Goal: Task Accomplishment & Management: Use online tool/utility

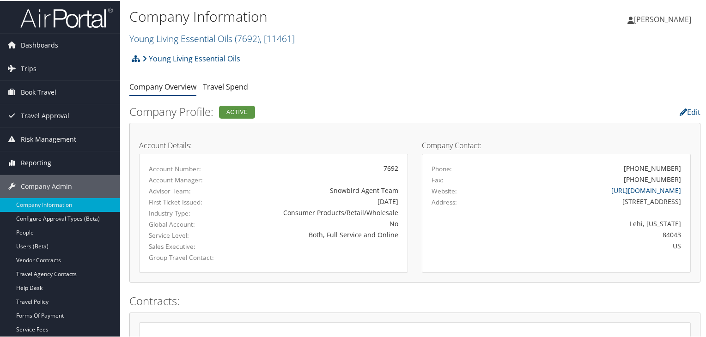
click at [43, 161] on span "Reporting" at bounding box center [36, 162] width 30 height 23
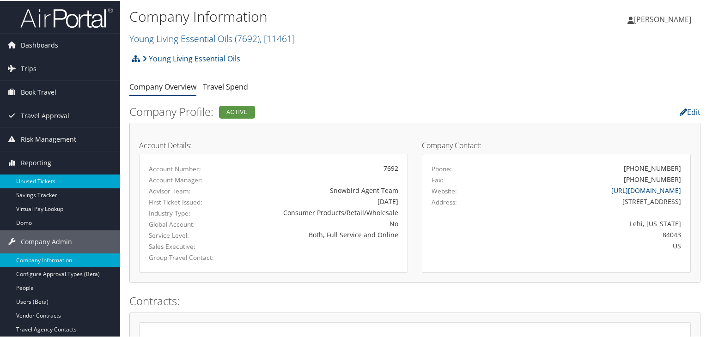
click at [42, 177] on link "Unused Tickets" at bounding box center [60, 181] width 120 height 14
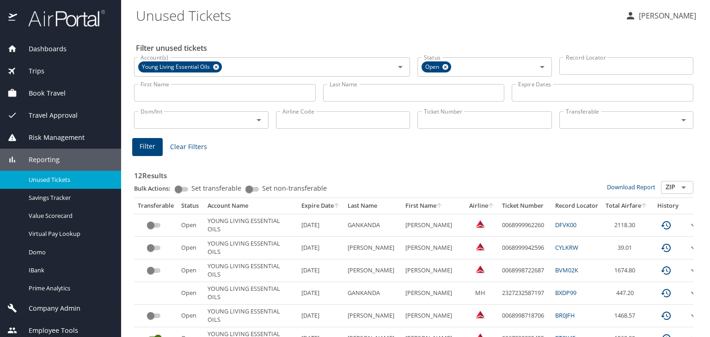
click at [443, 120] on input "Ticket Number" at bounding box center [484, 120] width 134 height 18
paste input "0068999942596"
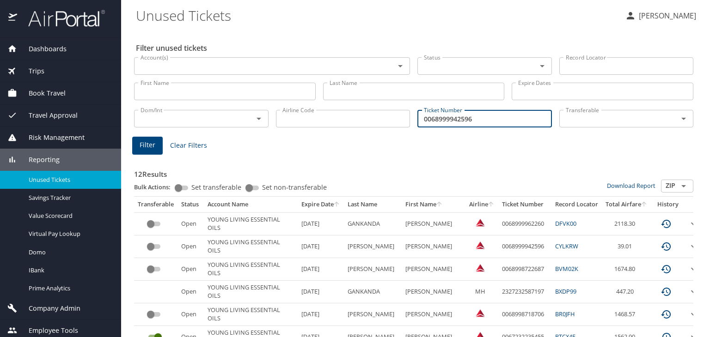
type input "0068999942596"
click at [146, 146] on span "Filter" at bounding box center [148, 146] width 16 height 12
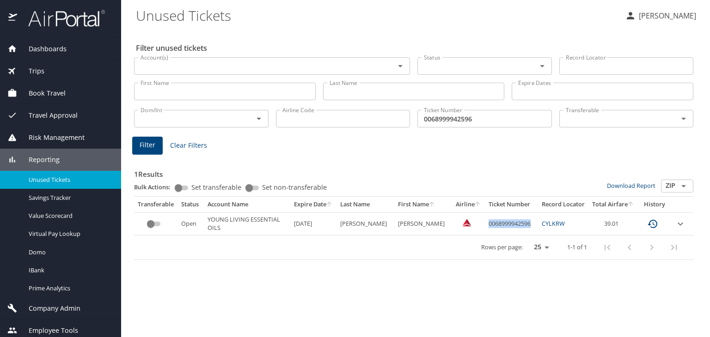
copy td "0068999942596"
drag, startPoint x: 482, startPoint y: 224, endPoint x: 528, endPoint y: 225, distance: 45.7
click at [528, 225] on td "0068999942596" at bounding box center [511, 223] width 53 height 23
drag, startPoint x: 600, startPoint y: 225, endPoint x: 618, endPoint y: 222, distance: 18.2
click at [618, 222] on td "39.01" at bounding box center [612, 223] width 49 height 23
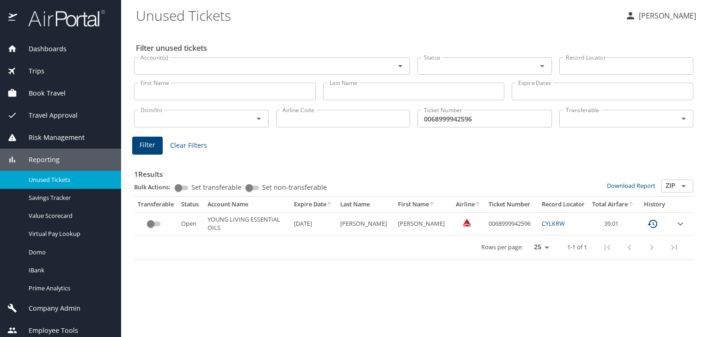
click at [415, 256] on div "Rows per page: 25 50 100 1-1 of 1" at bounding box center [412, 248] width 548 height 24
drag, startPoint x: 483, startPoint y: 225, endPoint x: 526, endPoint y: 226, distance: 43.0
click at [526, 226] on td "0068999942596" at bounding box center [511, 223] width 53 height 23
copy td "0068999942596"
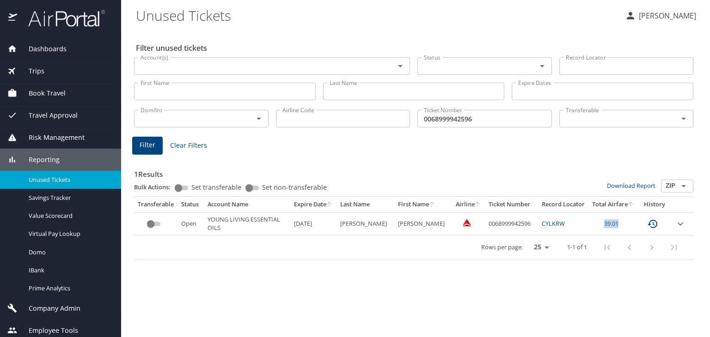
drag, startPoint x: 602, startPoint y: 223, endPoint x: 616, endPoint y: 225, distance: 13.9
click at [616, 225] on td "39.01" at bounding box center [612, 223] width 49 height 23
copy td "39.01"
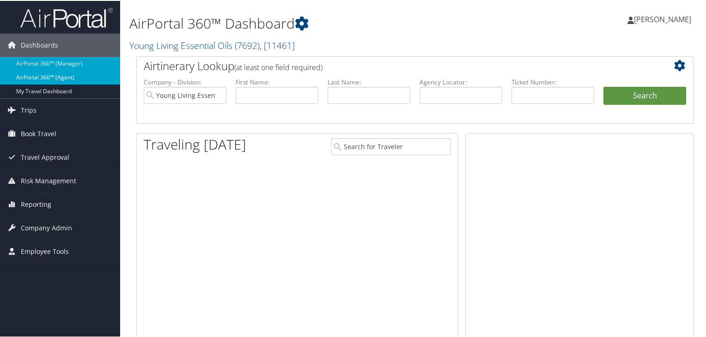
click at [57, 74] on link "AirPortal 360™ (Agent)" at bounding box center [60, 77] width 120 height 14
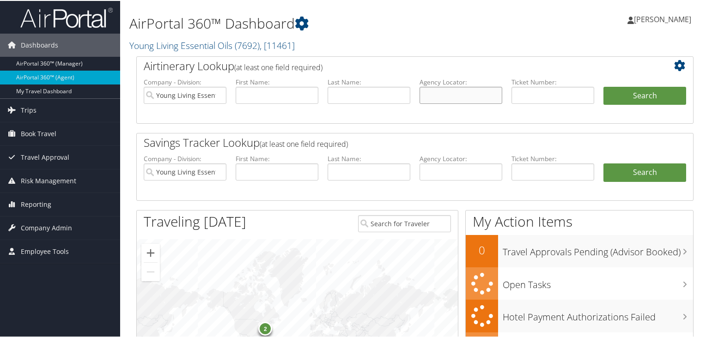
drag, startPoint x: 0, startPoint y: 0, endPoint x: 440, endPoint y: 95, distance: 449.9
click at [440, 95] on input "text" at bounding box center [460, 94] width 83 height 17
paste input "DNTTS8"
type input "DNTTS8"
click at [630, 90] on button "Search" at bounding box center [644, 95] width 83 height 18
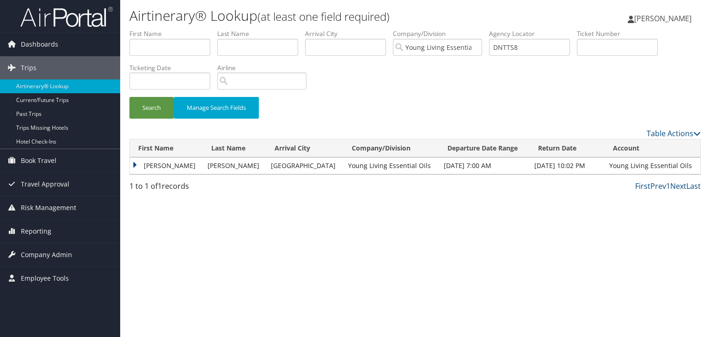
click at [135, 164] on td "[PERSON_NAME]" at bounding box center [166, 166] width 73 height 17
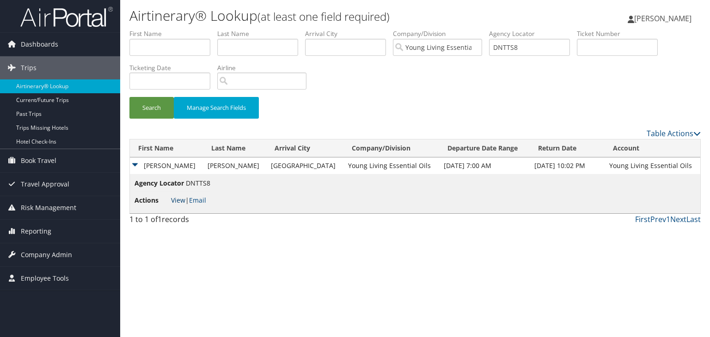
click at [176, 200] on link "View" at bounding box center [178, 200] width 14 height 9
drag, startPoint x: 532, startPoint y: 52, endPoint x: 469, endPoint y: 49, distance: 63.3
click at [469, 29] on ul "First Name Last Name Departure City Arrival City Company/Division Young Living …" at bounding box center [414, 29] width 571 height 0
paste input "ZND"
type input "DNTZND"
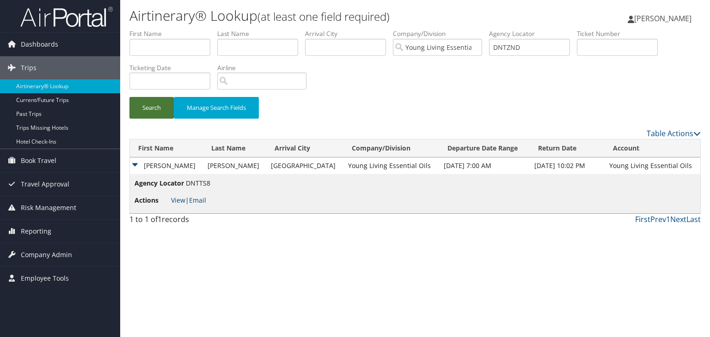
click at [161, 113] on button "Search" at bounding box center [151, 108] width 44 height 22
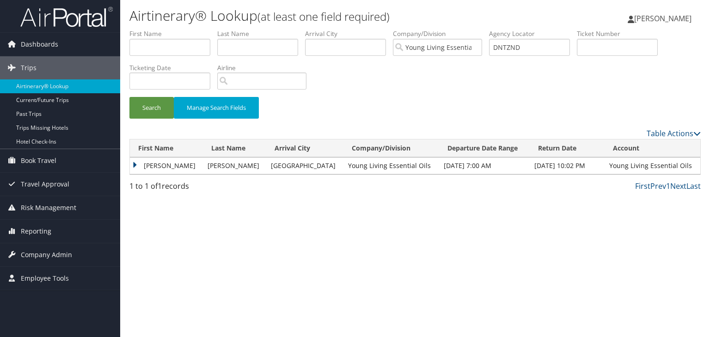
click at [132, 163] on td "TOM DOUGLAS" at bounding box center [166, 166] width 73 height 17
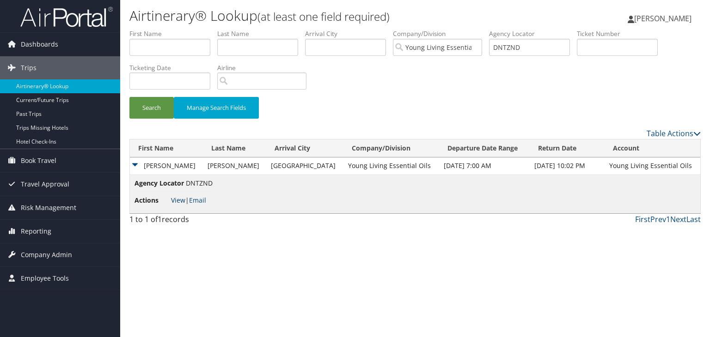
click at [176, 201] on link "View" at bounding box center [178, 200] width 14 height 9
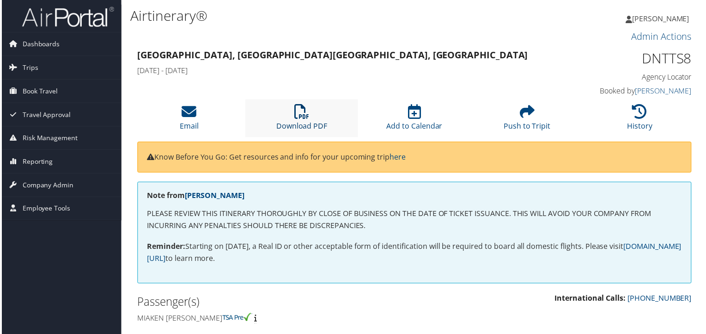
click at [297, 125] on link "Download PDF" at bounding box center [301, 120] width 51 height 22
click at [302, 121] on li "Download PDF" at bounding box center [301, 118] width 113 height 37
